Goal: Information Seeking & Learning: Learn about a topic

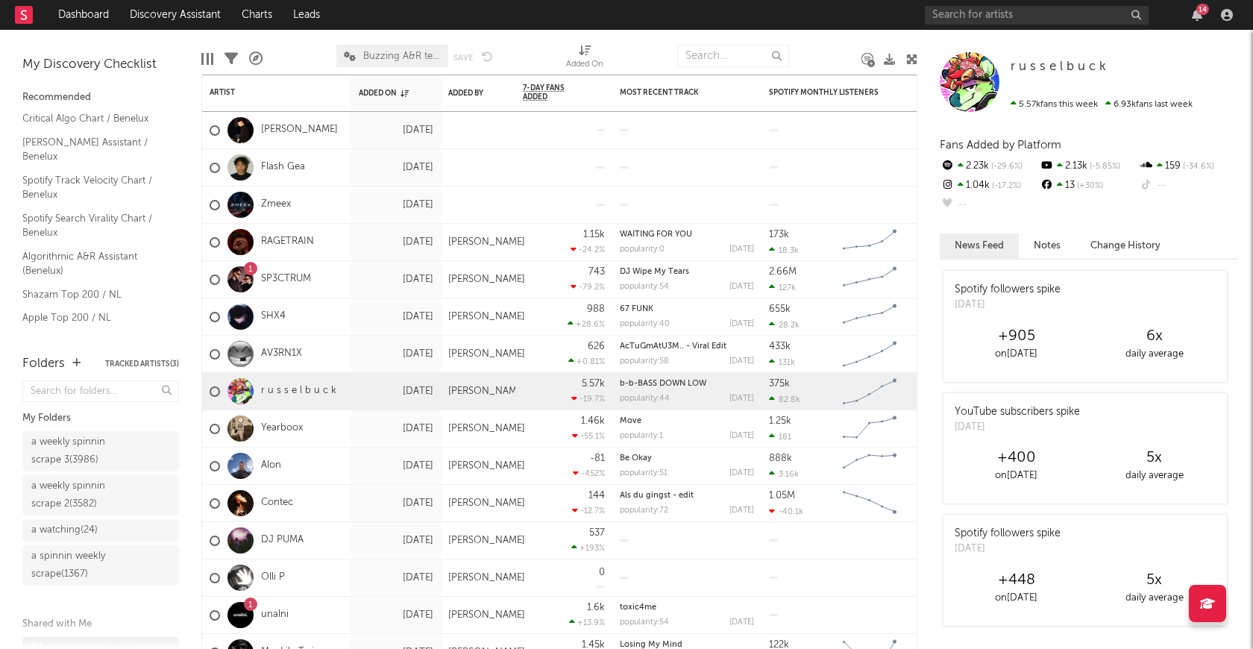
scroll to position [52, 0]
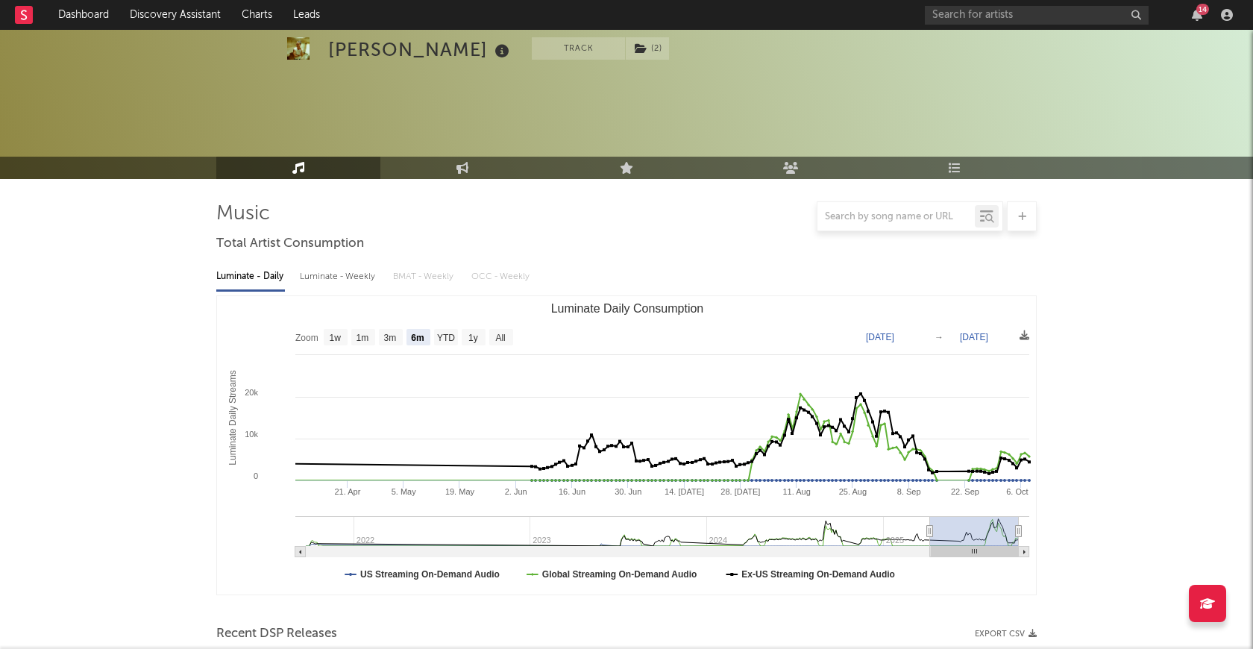
select select "6m"
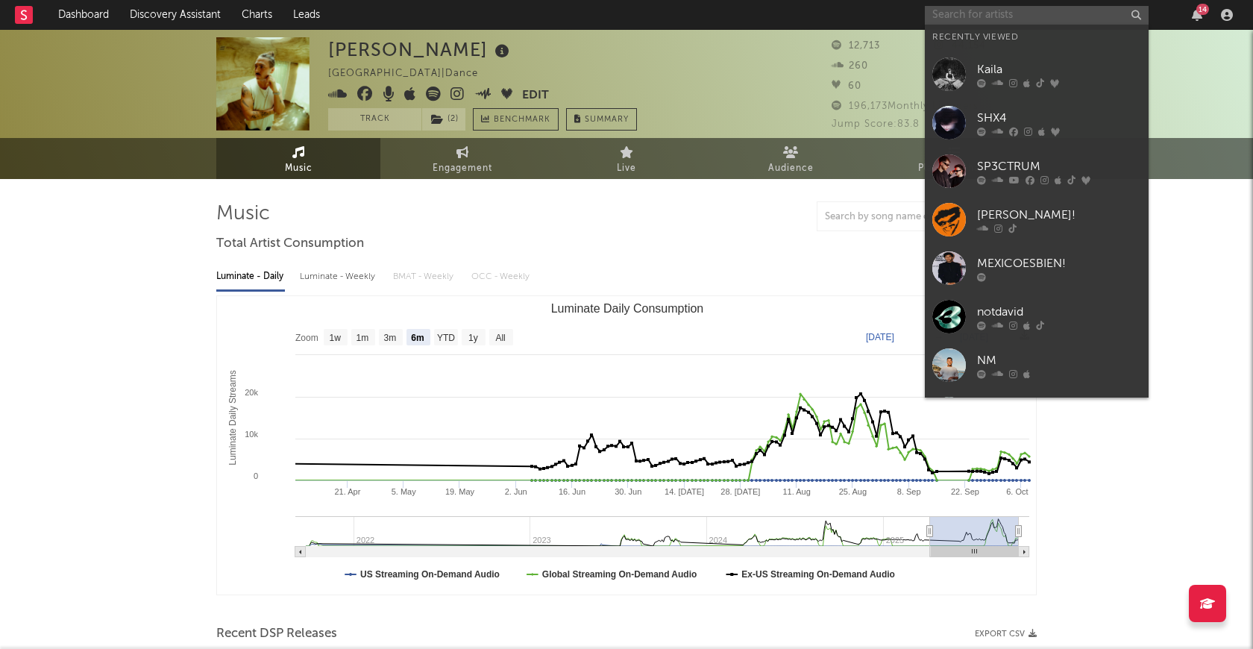
click at [1037, 7] on input "text" at bounding box center [1037, 15] width 224 height 19
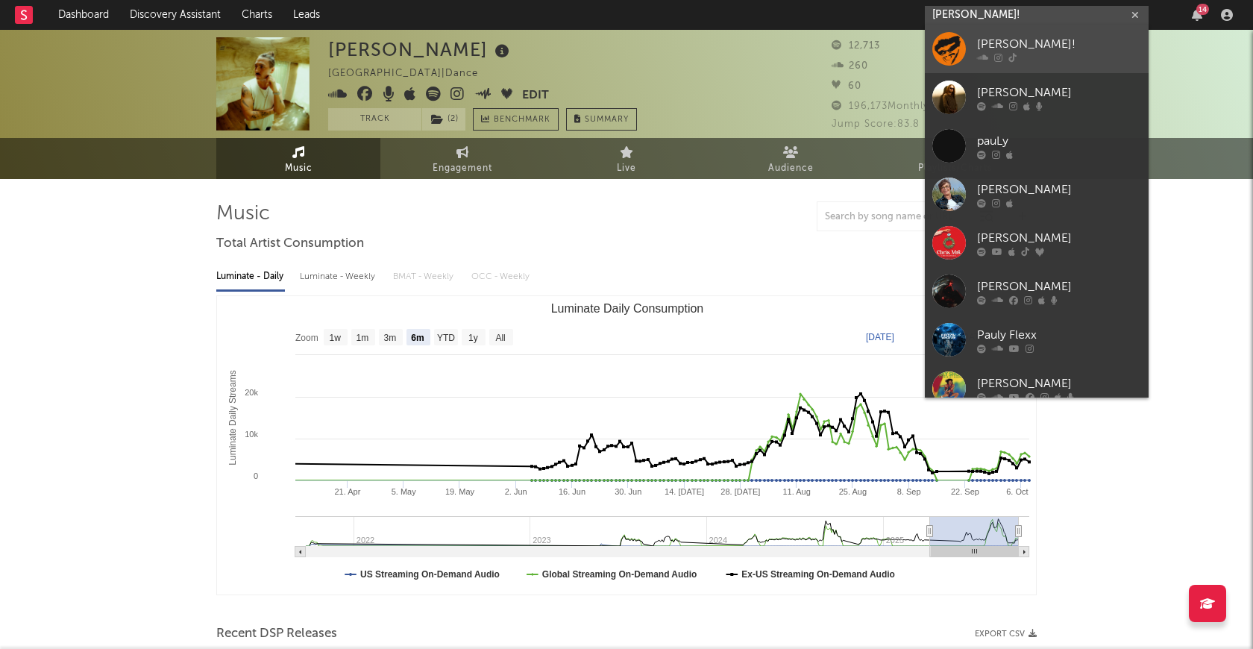
type input "pauly!"
click at [1006, 40] on div "PAULY!" at bounding box center [1059, 45] width 164 height 18
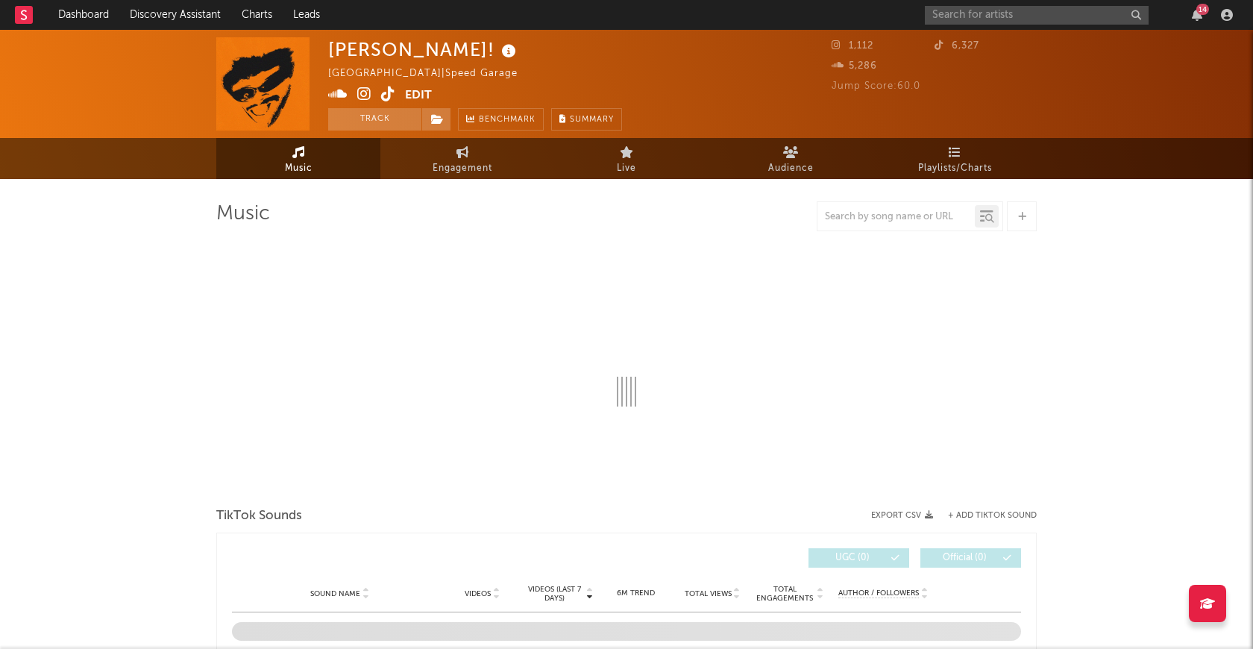
select select "1w"
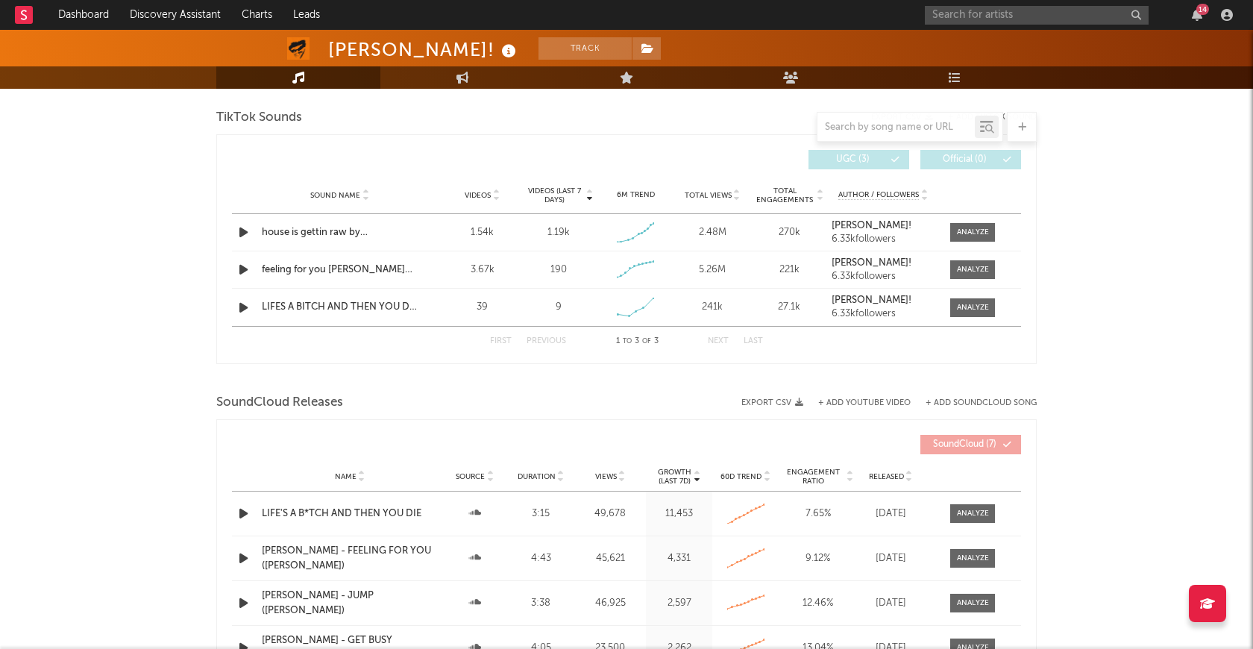
scroll to position [503, 0]
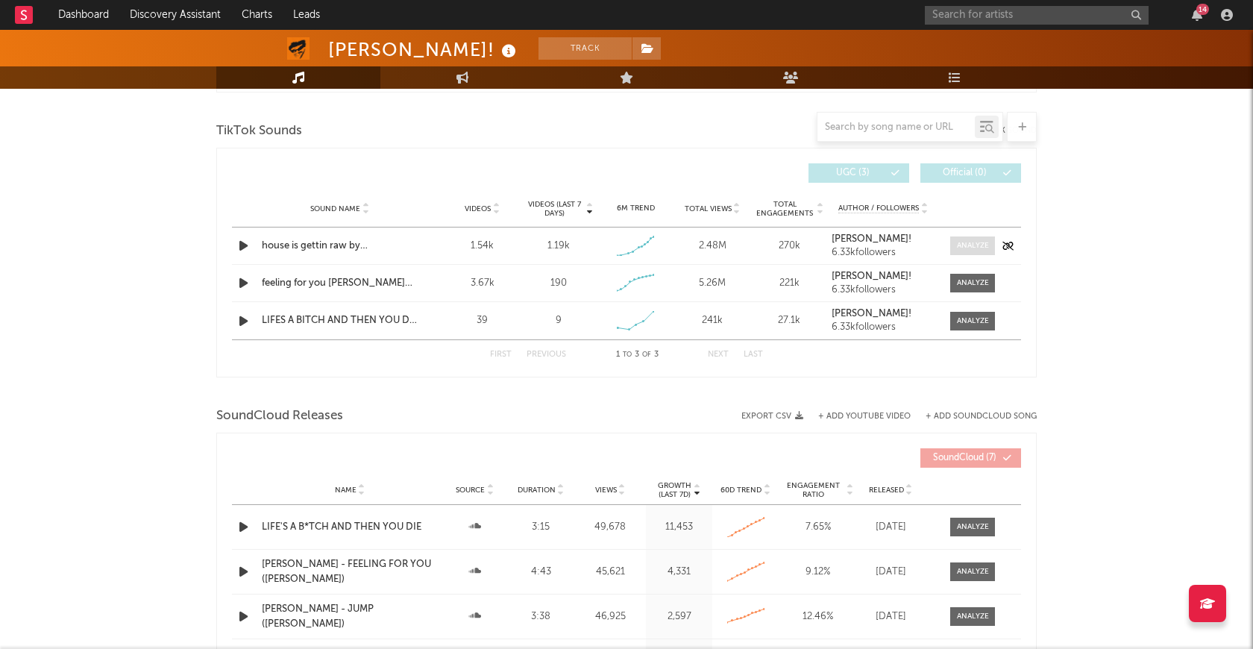
click at [963, 251] on span at bounding box center [972, 245] width 45 height 19
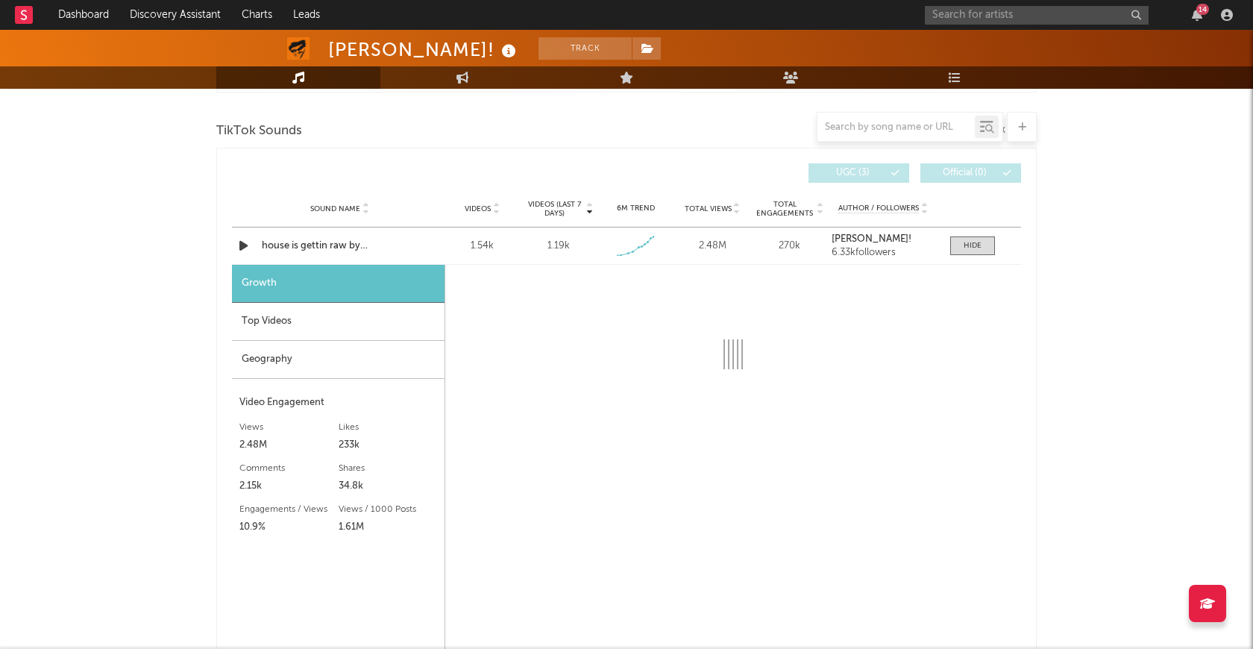
select select "1w"
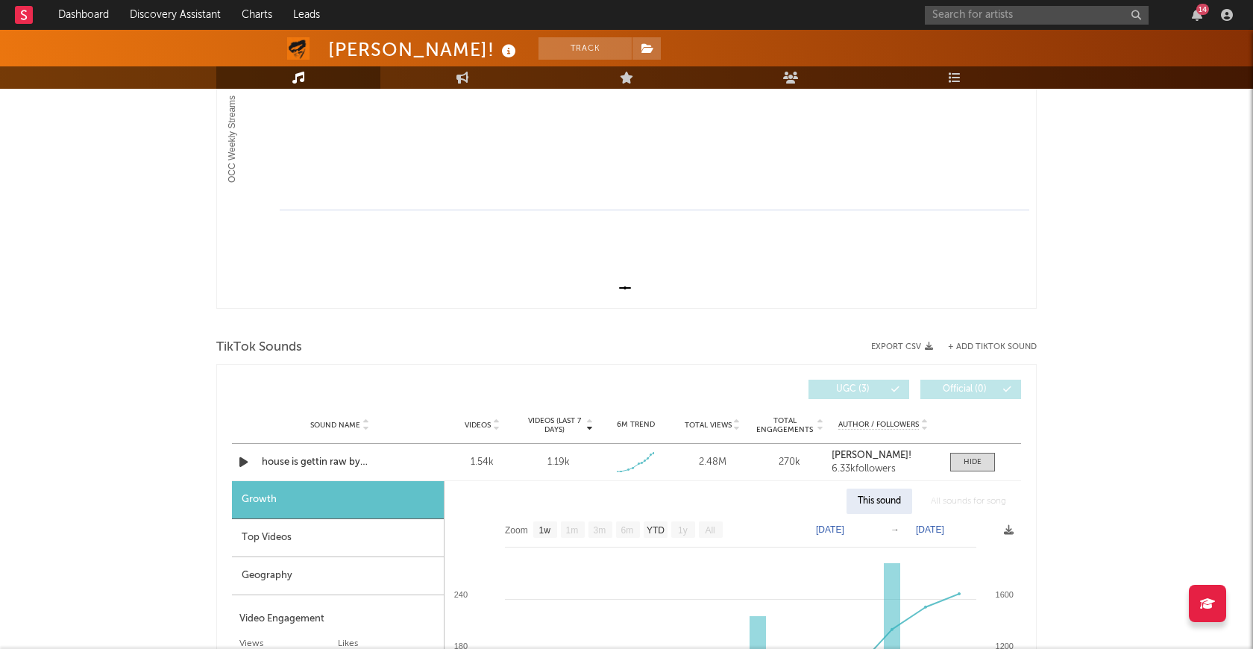
scroll to position [0, 0]
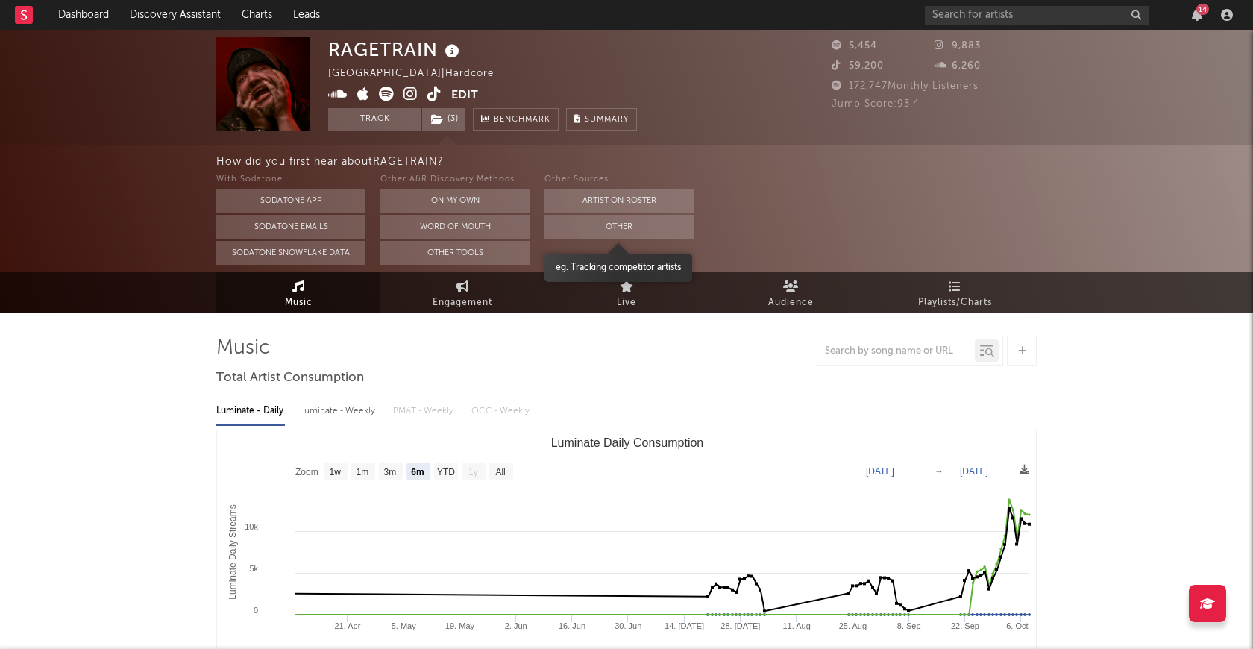
select select "6m"
